Goal: Navigation & Orientation: Find specific page/section

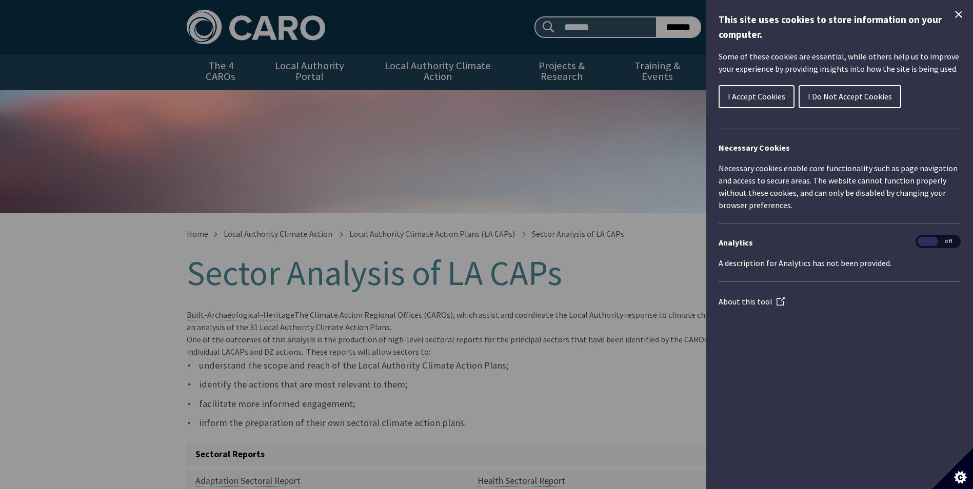
click at [751, 89] on button "I Accept Cookies" at bounding box center [757, 96] width 76 height 23
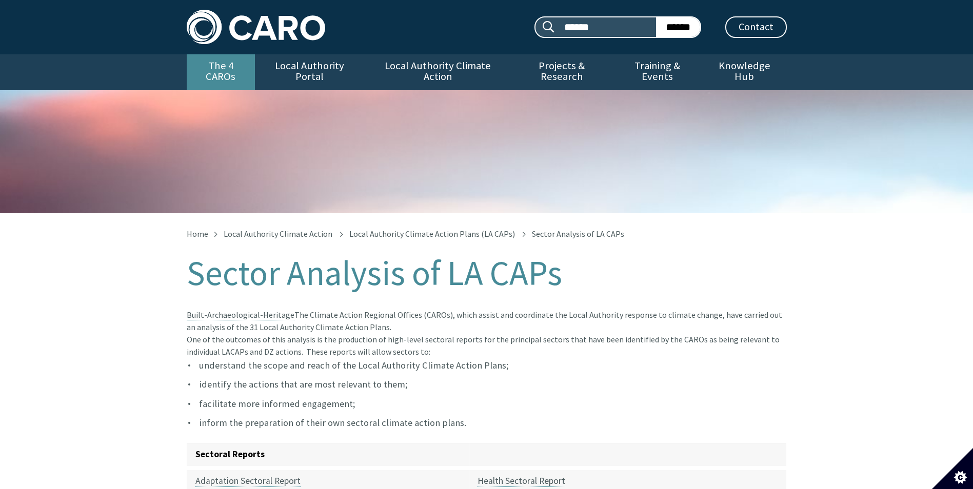
click at [226, 65] on link "The 4 CAROs" at bounding box center [221, 72] width 68 height 36
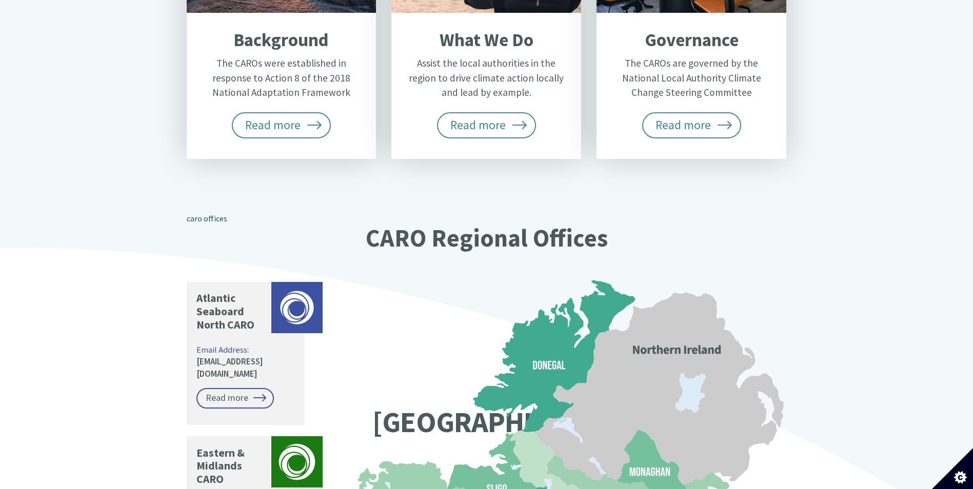
scroll to position [497, 0]
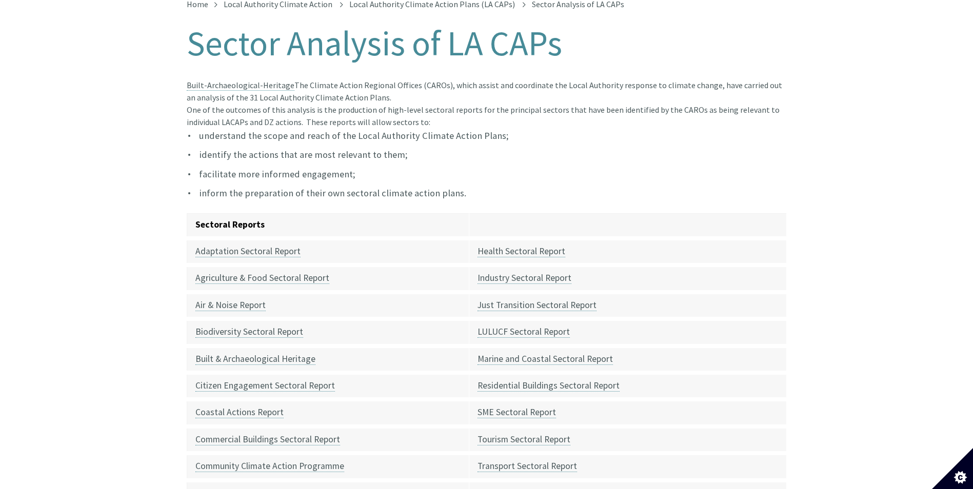
scroll to position [229, 0]
